Goal: Check status

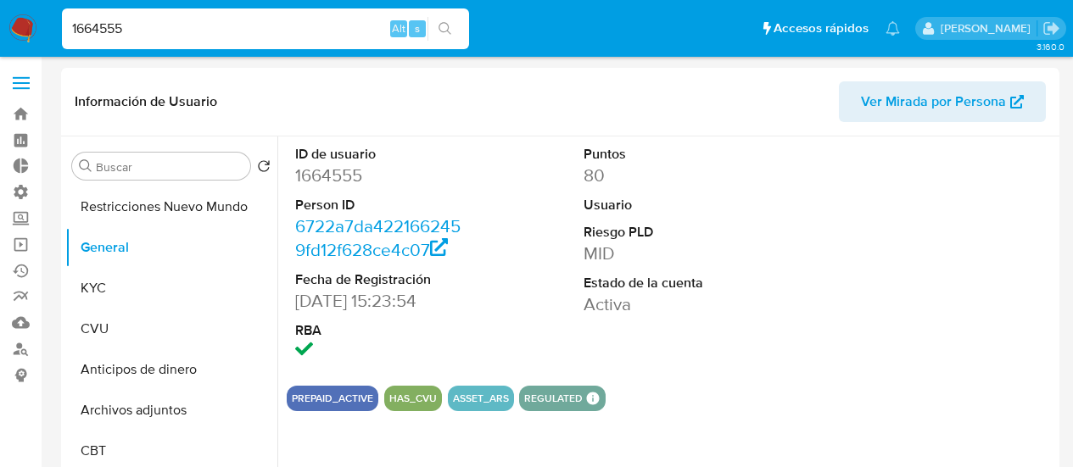
select select "10"
click at [178, 36] on input "1664555" at bounding box center [265, 29] width 407 height 22
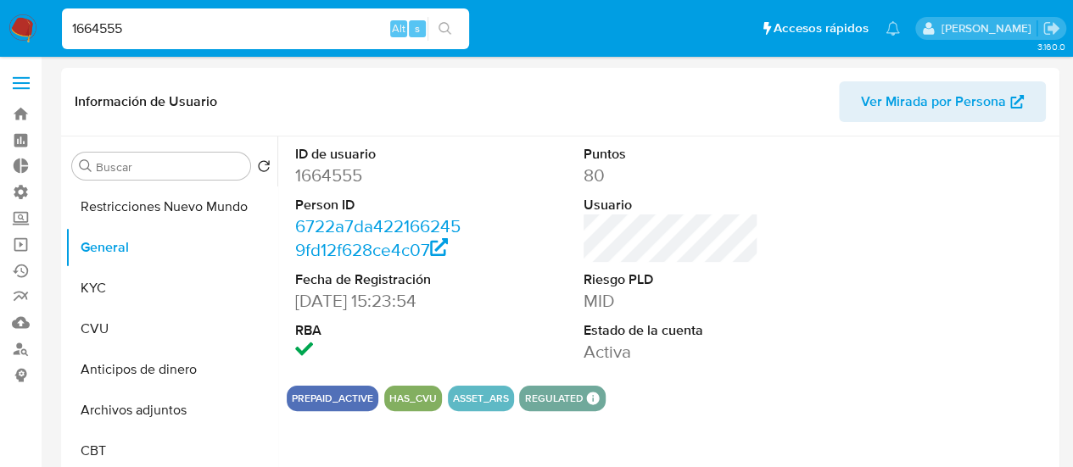
click at [178, 36] on input "1664555" at bounding box center [265, 29] width 407 height 22
paste input "2712050190"
type input "2712050190"
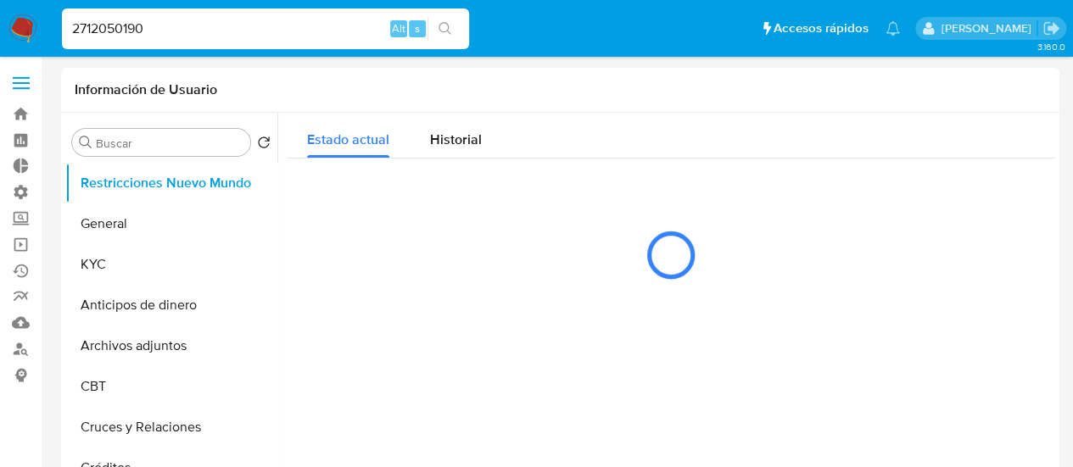
select select "10"
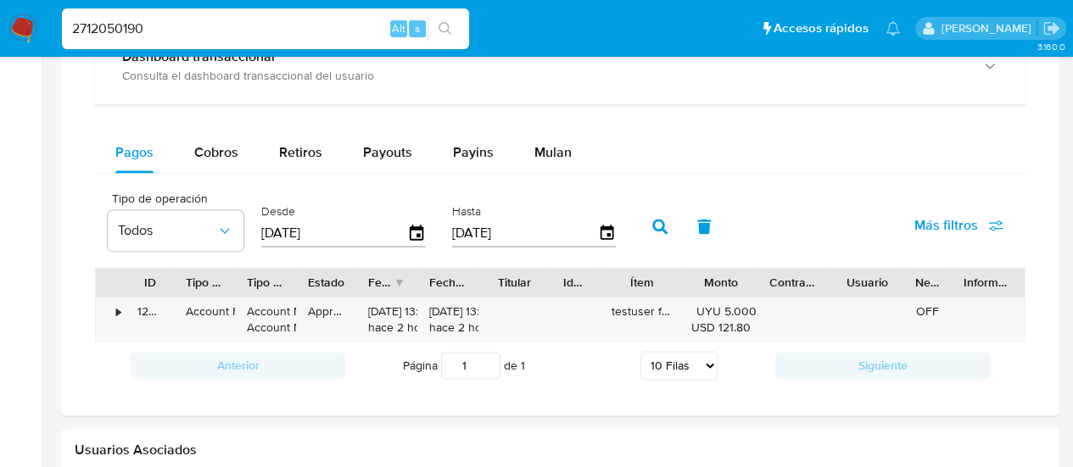
scroll to position [1201, 0]
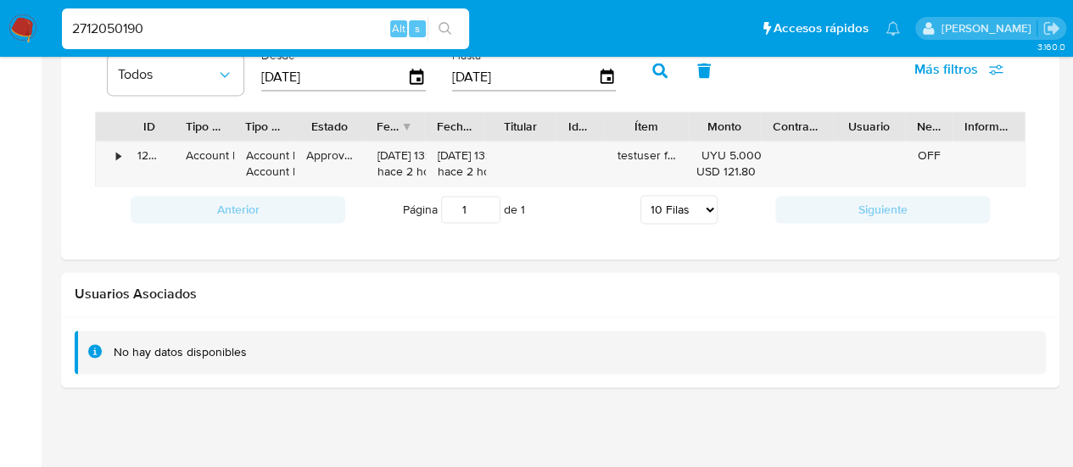
drag, startPoint x: 353, startPoint y: 124, endPoint x: 361, endPoint y: 128, distance: 9.5
click at [361, 128] on div at bounding box center [365, 126] width 31 height 29
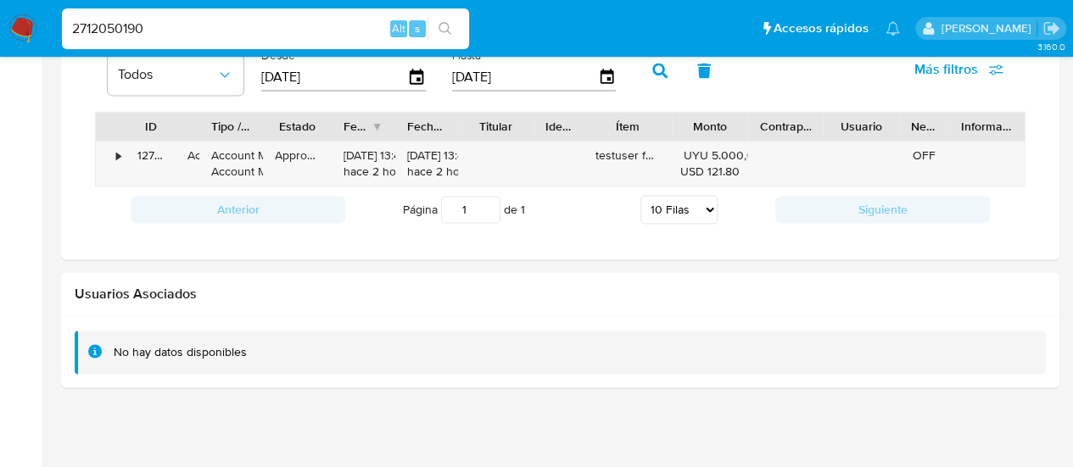
drag, startPoint x: 239, startPoint y: 119, endPoint x: 76, endPoint y: 149, distance: 165.7
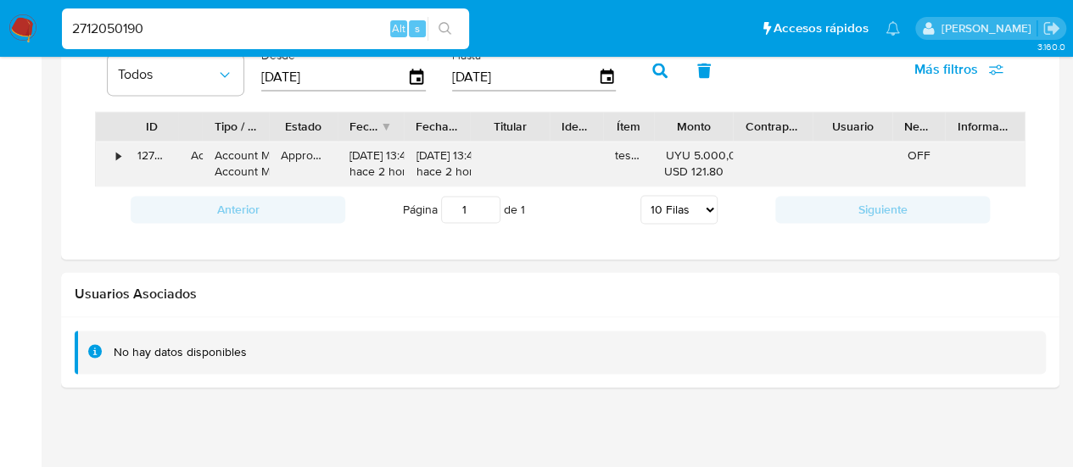
drag, startPoint x: 672, startPoint y: 125, endPoint x: 635, endPoint y: 161, distance: 51.6
click at [635, 161] on div "ID Tipo de operación Tipo / Método Estado Fecha de creación Fecha de aprobación…" at bounding box center [560, 148] width 931 height 75
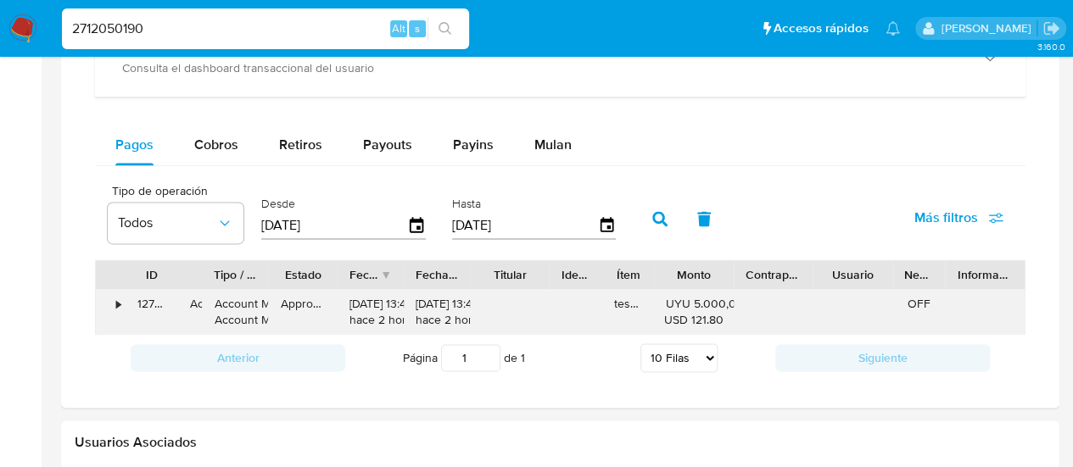
scroll to position [1052, 0]
